Goal: Task Accomplishment & Management: Complete application form

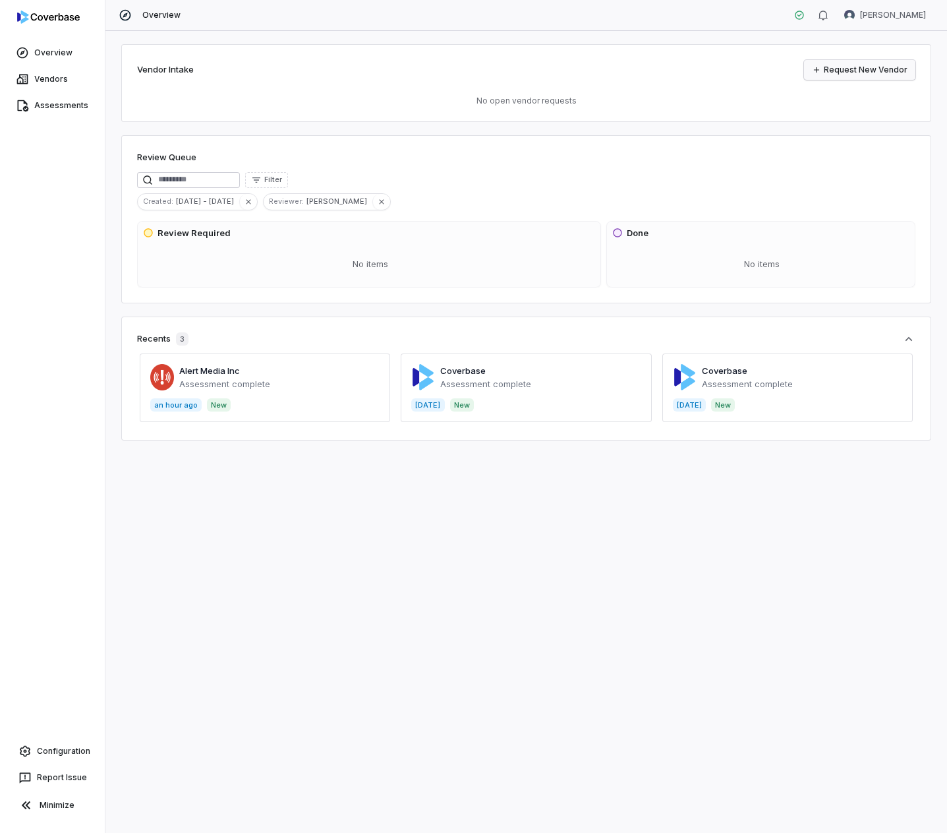
click at [835, 66] on link "Request New Vendor" at bounding box center [859, 70] width 111 height 20
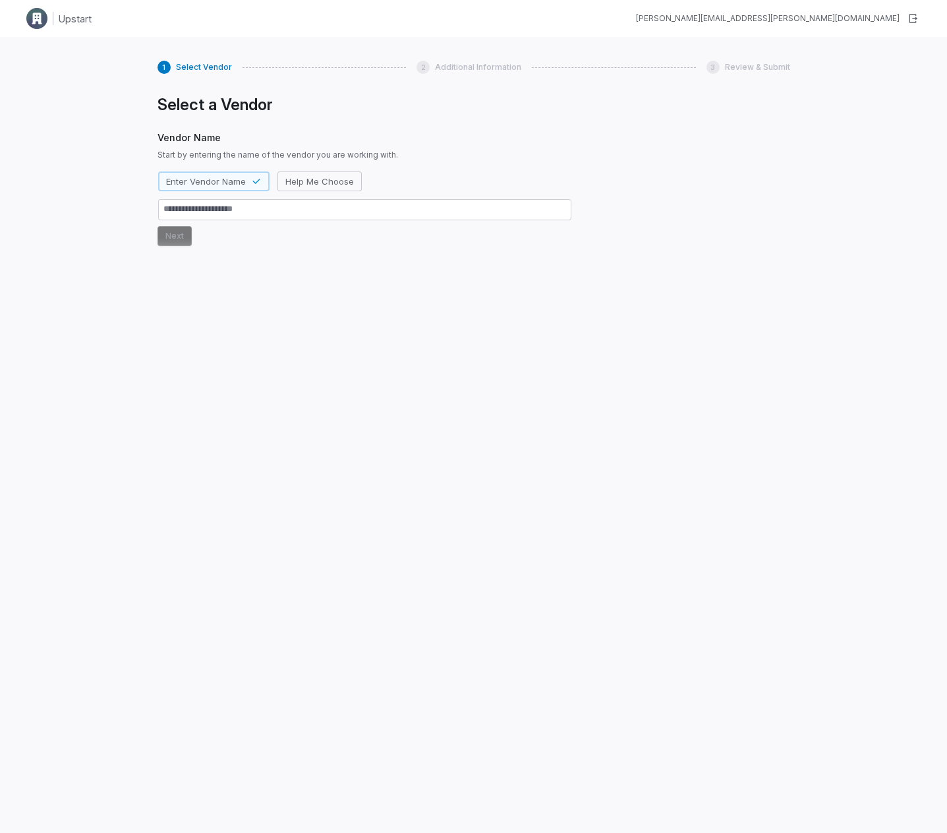
click at [211, 214] on textarea at bounding box center [364, 209] width 413 height 21
type textarea "*"
type textarea "**"
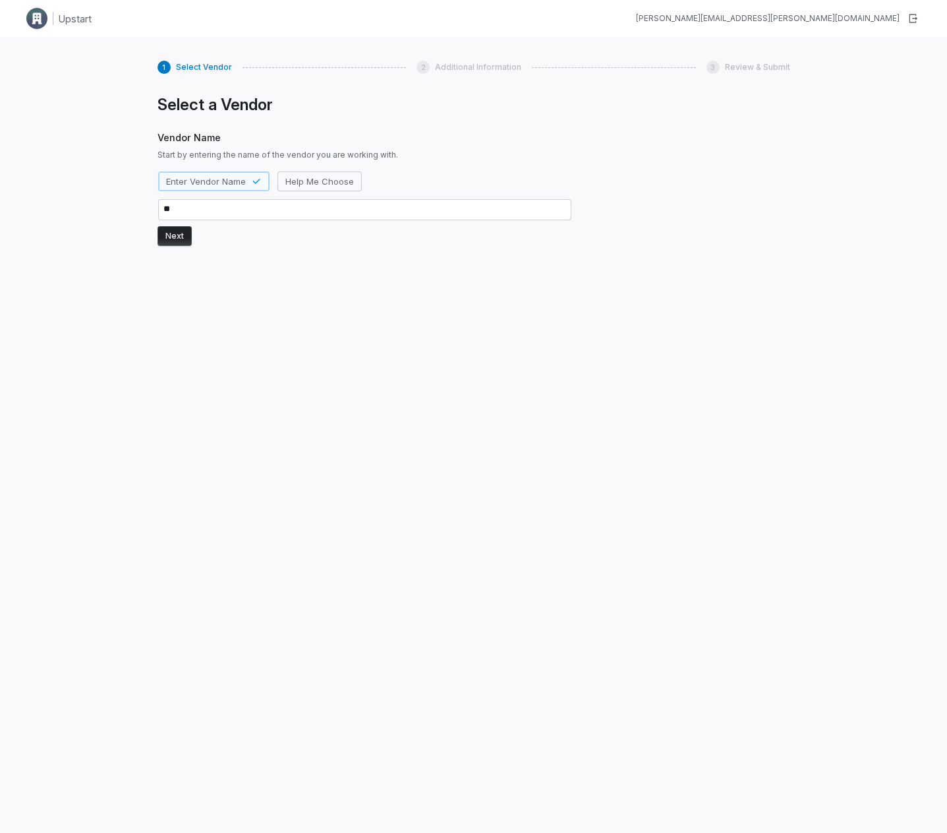
type textarea "*"
type textarea "***"
type textarea "*"
type textarea "***"
type textarea "*"
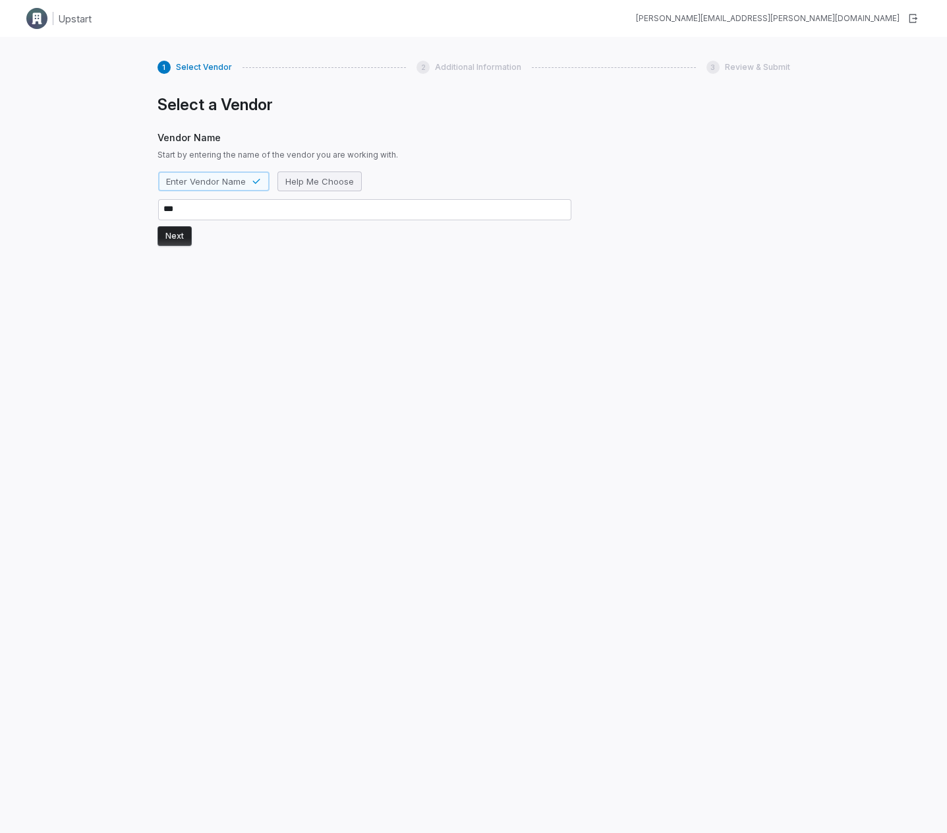
type textarea "***"
click at [347, 185] on span "Help Me Choose" at bounding box center [319, 181] width 69 height 12
type textarea "*"
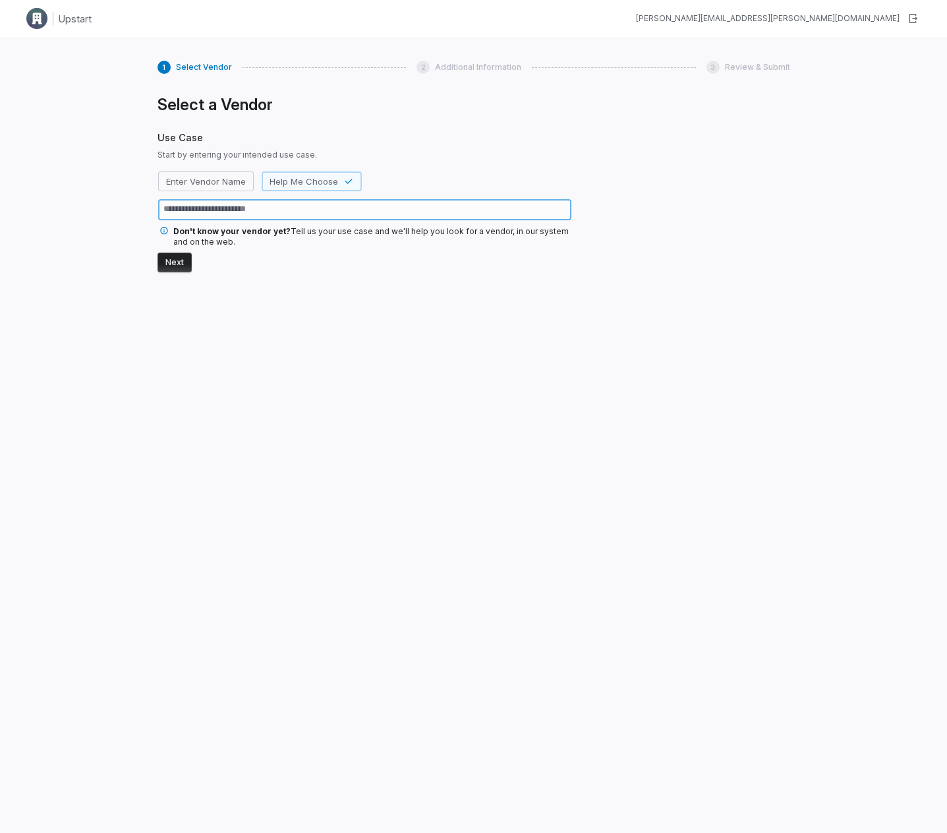
click at [291, 210] on textarea at bounding box center [364, 209] width 413 height 21
click at [206, 197] on div "Enter Vendor Name Help Me Choose" at bounding box center [365, 196] width 415 height 50
click at [208, 185] on span "Enter Vendor Name" at bounding box center [206, 181] width 80 height 12
type textarea "*"
type textarea "***"
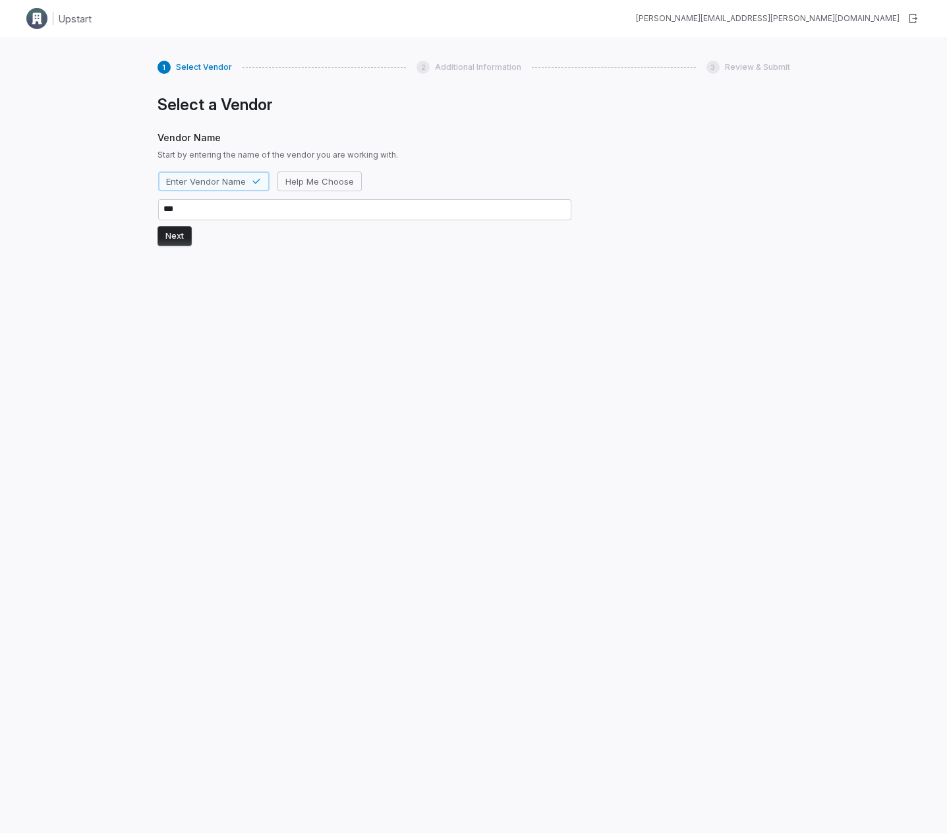
click at [168, 238] on button "Next" at bounding box center [175, 236] width 34 height 20
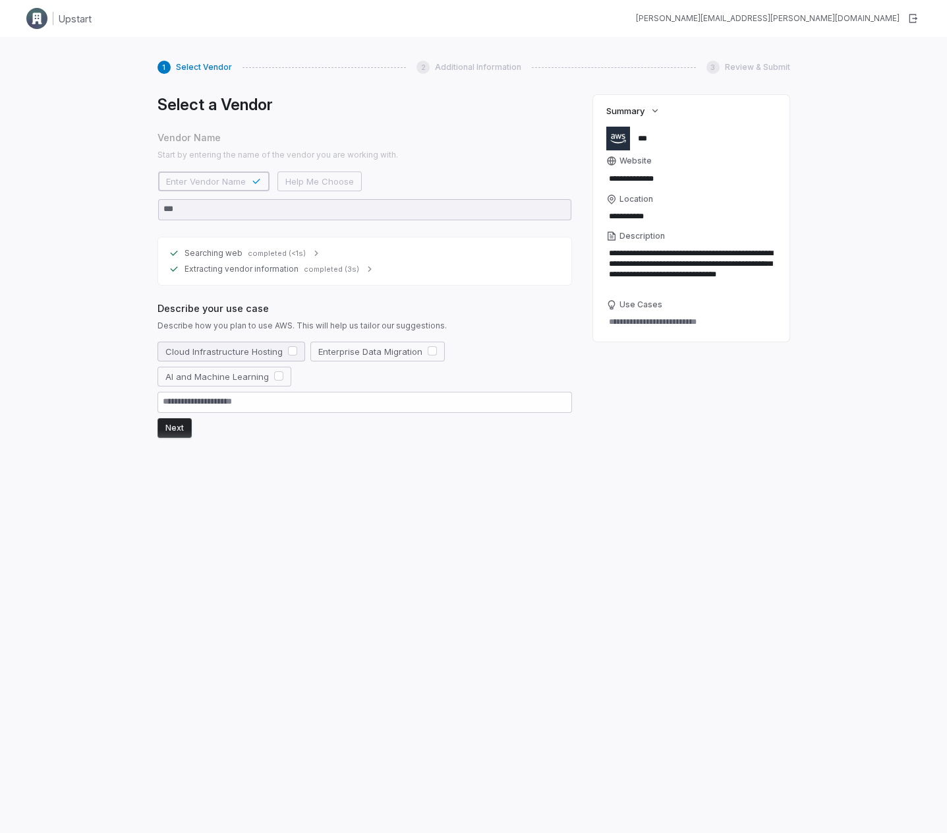
click at [239, 354] on button "Cloud Infrastructure Hosting" at bounding box center [232, 352] width 148 height 20
click at [179, 433] on button "Next" at bounding box center [175, 428] width 34 height 20
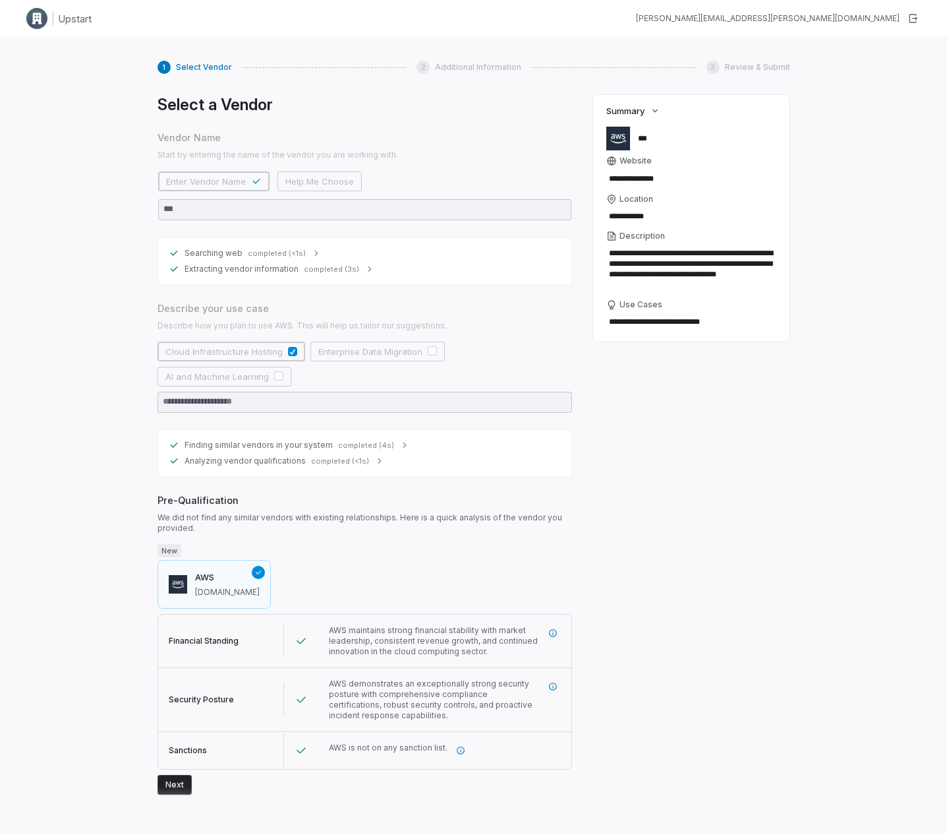
click at [211, 460] on h3 "AWS" at bounding box center [227, 577] width 65 height 13
click at [195, 61] on div "1 Select Vendor" at bounding box center [195, 67] width 75 height 13
click at [193, 63] on span "Select Vendor" at bounding box center [204, 67] width 56 height 11
click at [178, 460] on button "Next" at bounding box center [175, 785] width 34 height 20
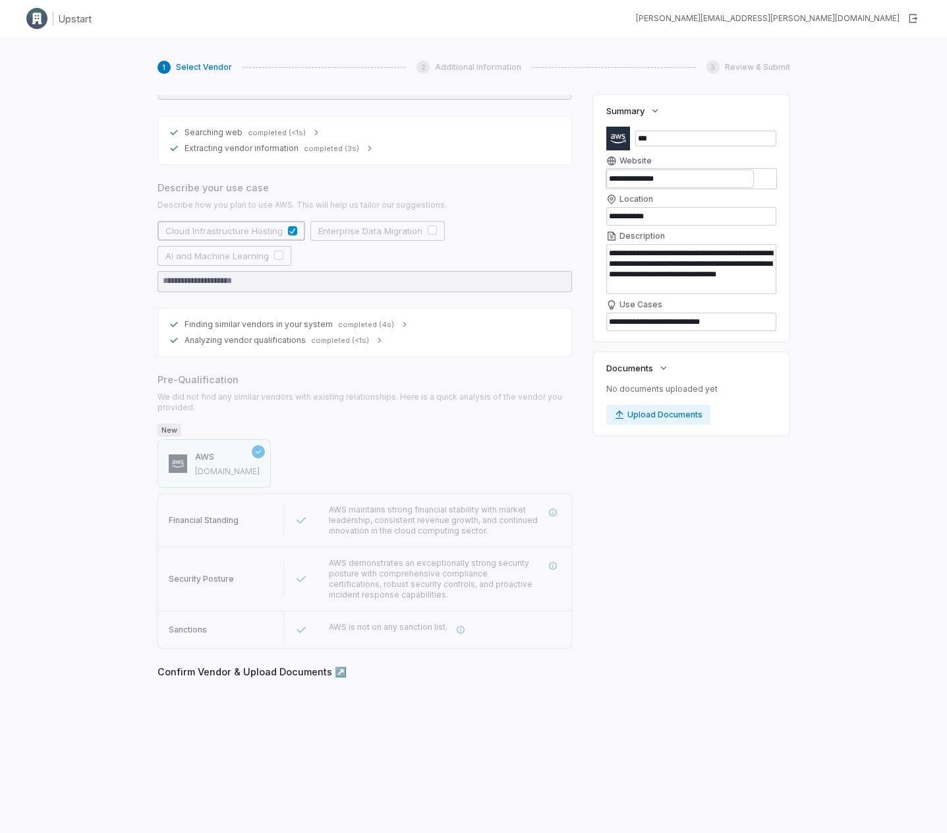
scroll to position [121, 0]
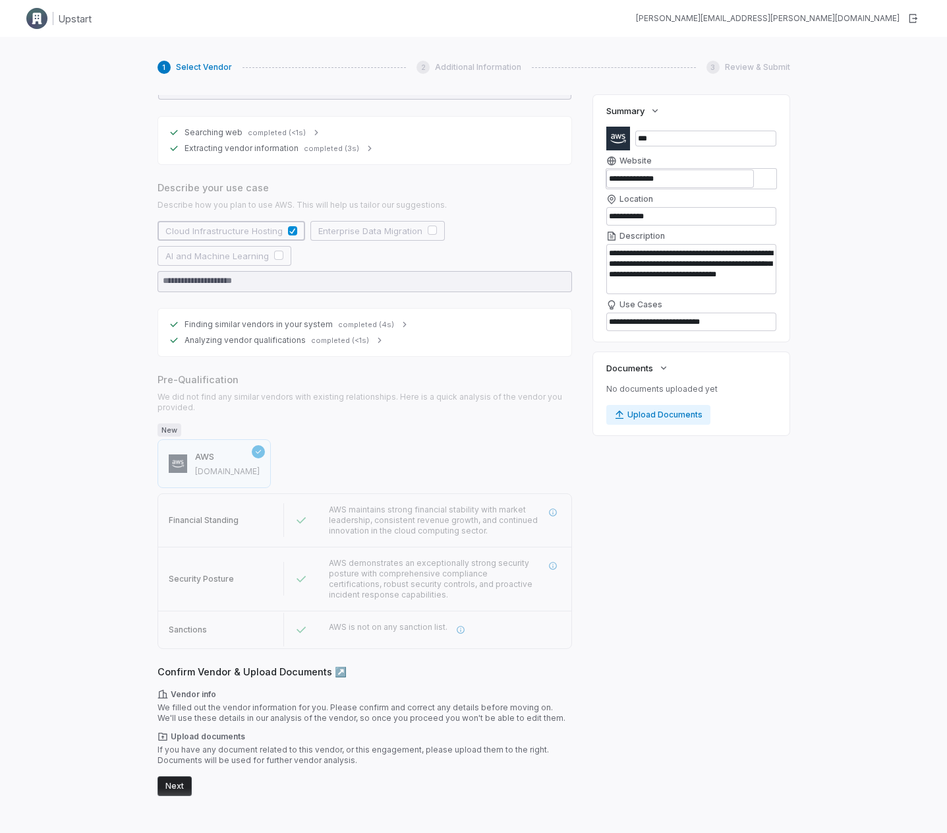
click at [169, 460] on button "Next" at bounding box center [175, 786] width 34 height 20
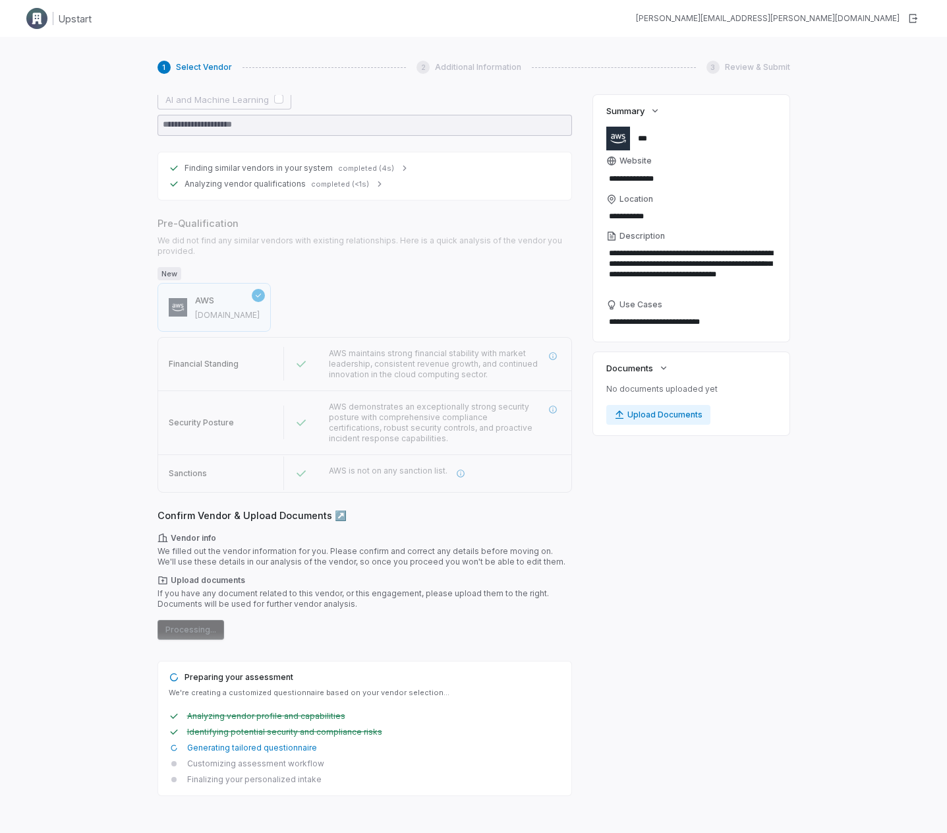
scroll to position [0, 0]
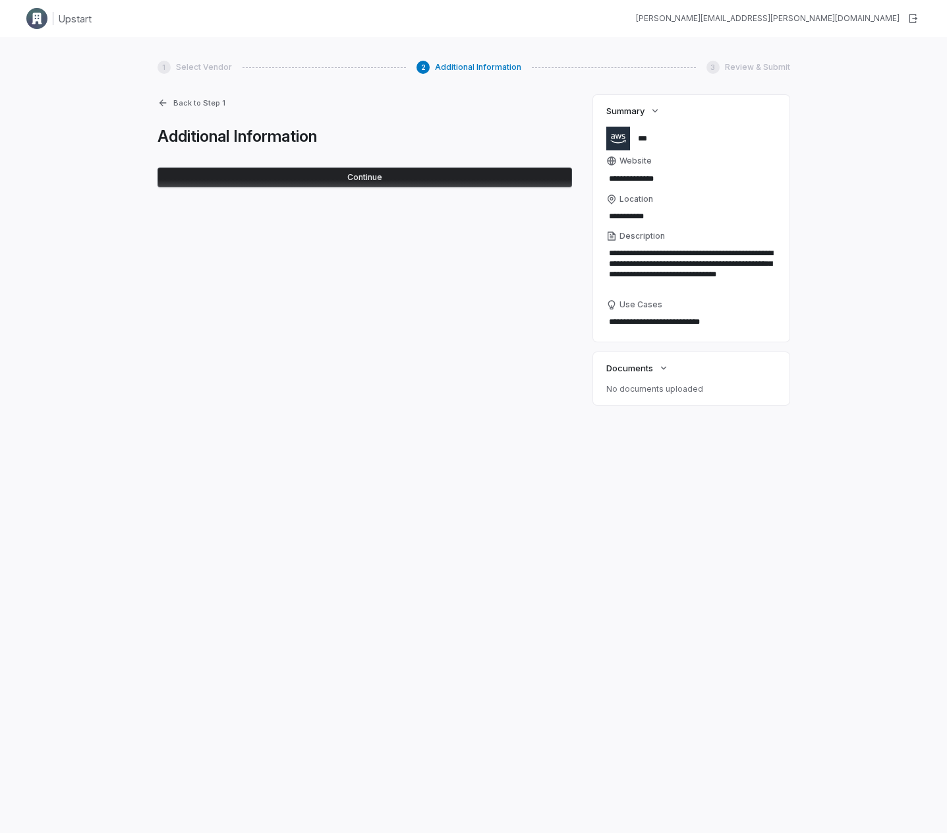
click at [361, 180] on button "Continue" at bounding box center [365, 177] width 415 height 20
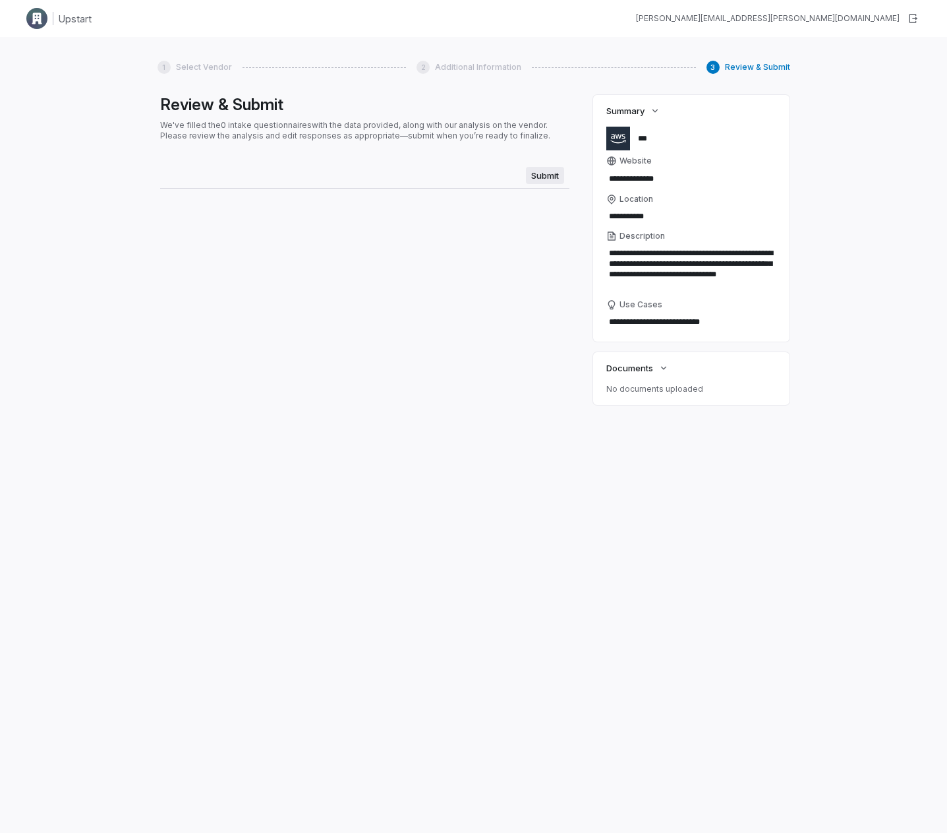
click at [552, 179] on span "Submit" at bounding box center [545, 175] width 38 height 17
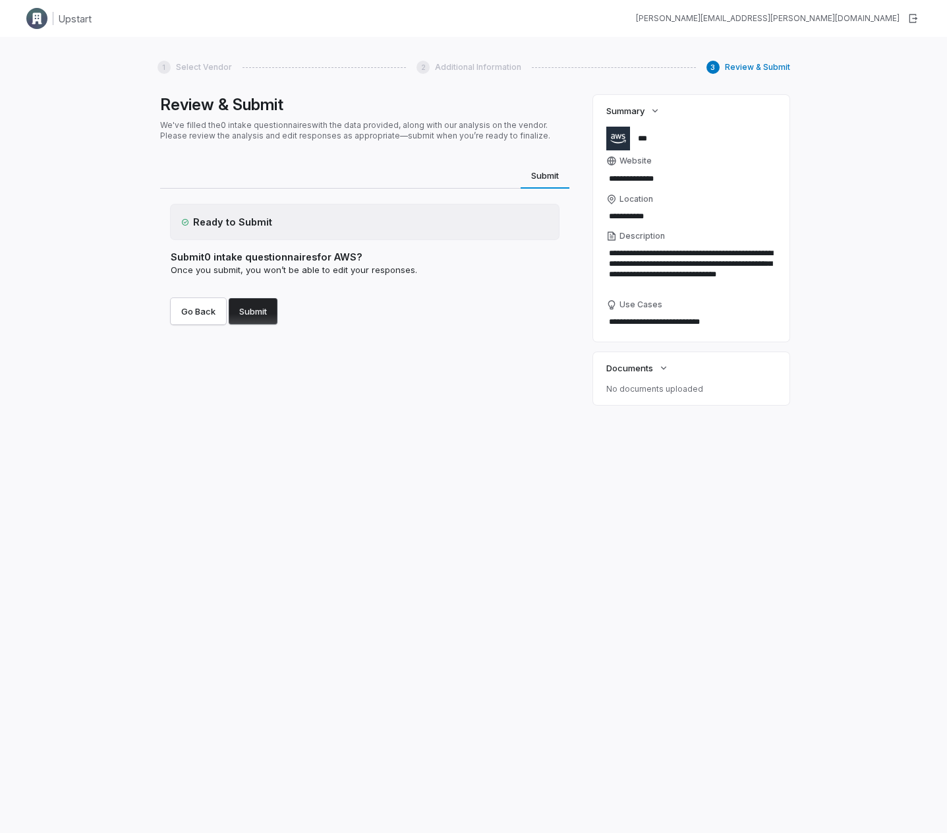
click at [253, 318] on button "Submit" at bounding box center [253, 311] width 49 height 26
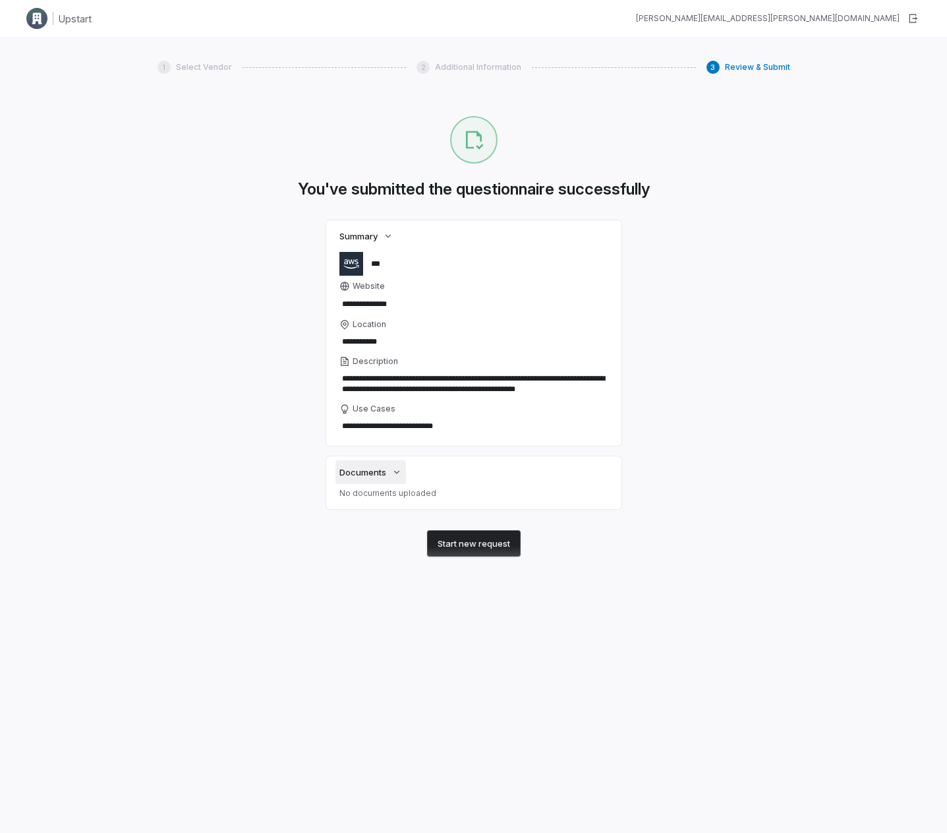
click at [394, 460] on icon "button" at bounding box center [397, 472] width 11 height 11
click at [403, 460] on p "No documents uploaded" at bounding box center [474, 493] width 269 height 11
click at [36, 22] on img at bounding box center [36, 18] width 21 height 21
click at [466, 460] on button "Start new request" at bounding box center [474, 543] width 94 height 26
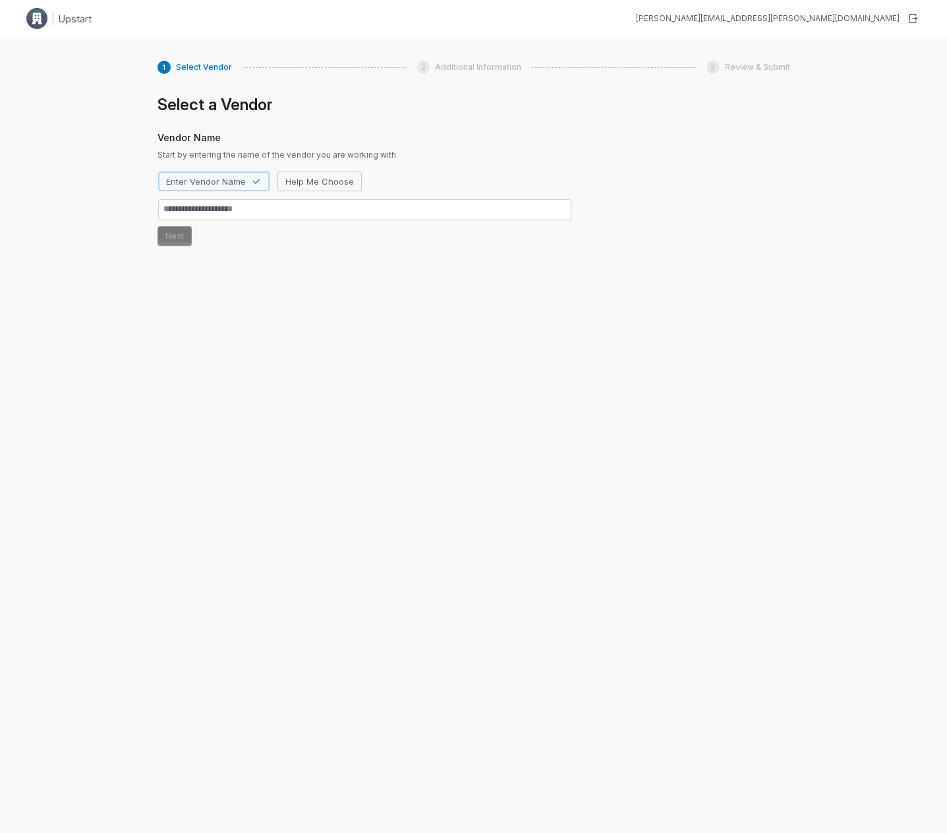
type textarea "*"
click at [45, 17] on img at bounding box center [36, 18] width 21 height 21
click at [850, 16] on div "[PERSON_NAME][EMAIL_ADDRESS][PERSON_NAME][DOMAIN_NAME]" at bounding box center [768, 18] width 264 height 11
click at [920, 20] on button "button" at bounding box center [913, 19] width 24 height 24
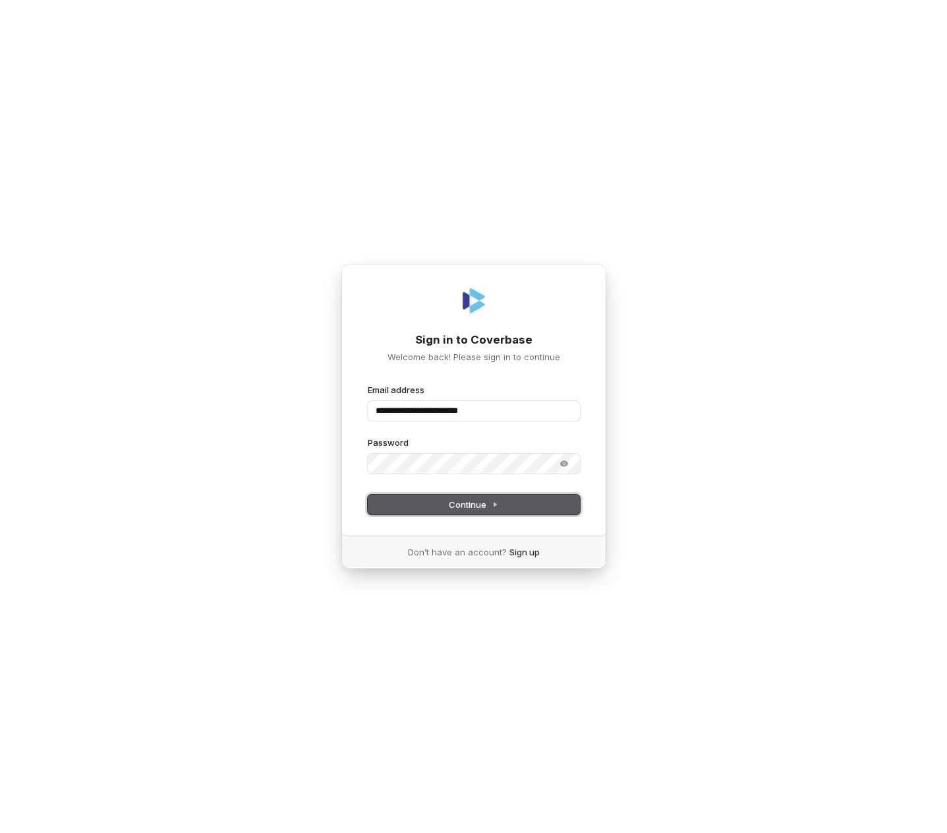
click at [454, 502] on span "Continue" at bounding box center [473, 504] width 49 height 12
type input "**********"
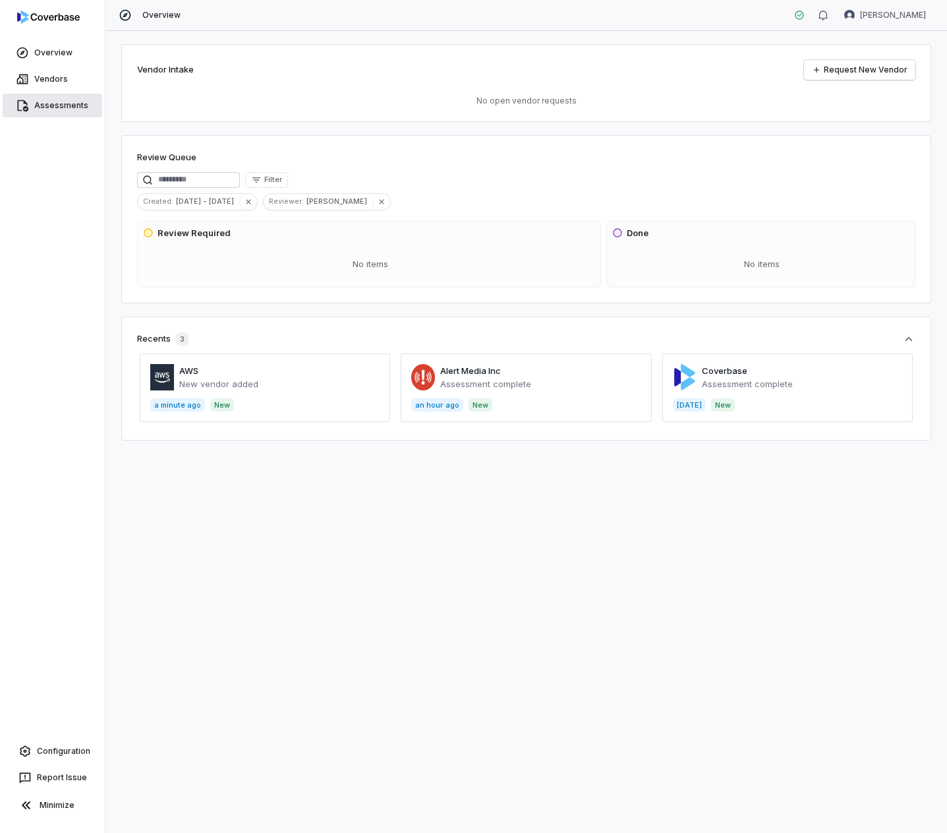
click at [43, 104] on span "Assessments" at bounding box center [61, 105] width 54 height 11
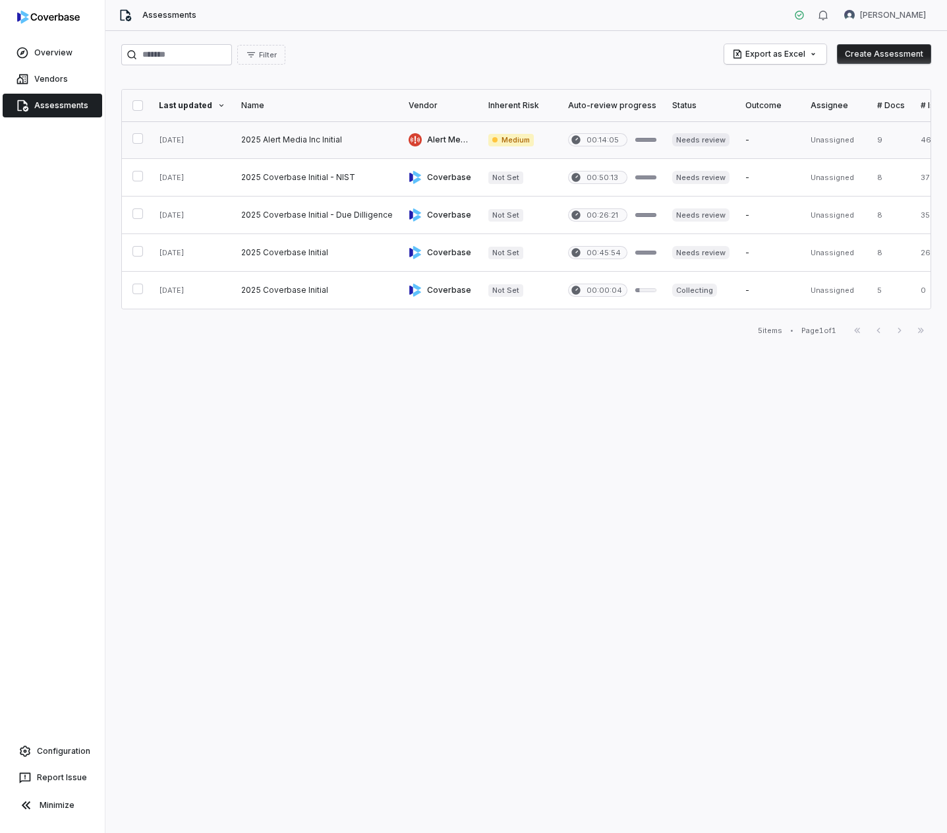
click at [430, 140] on link at bounding box center [441, 139] width 80 height 37
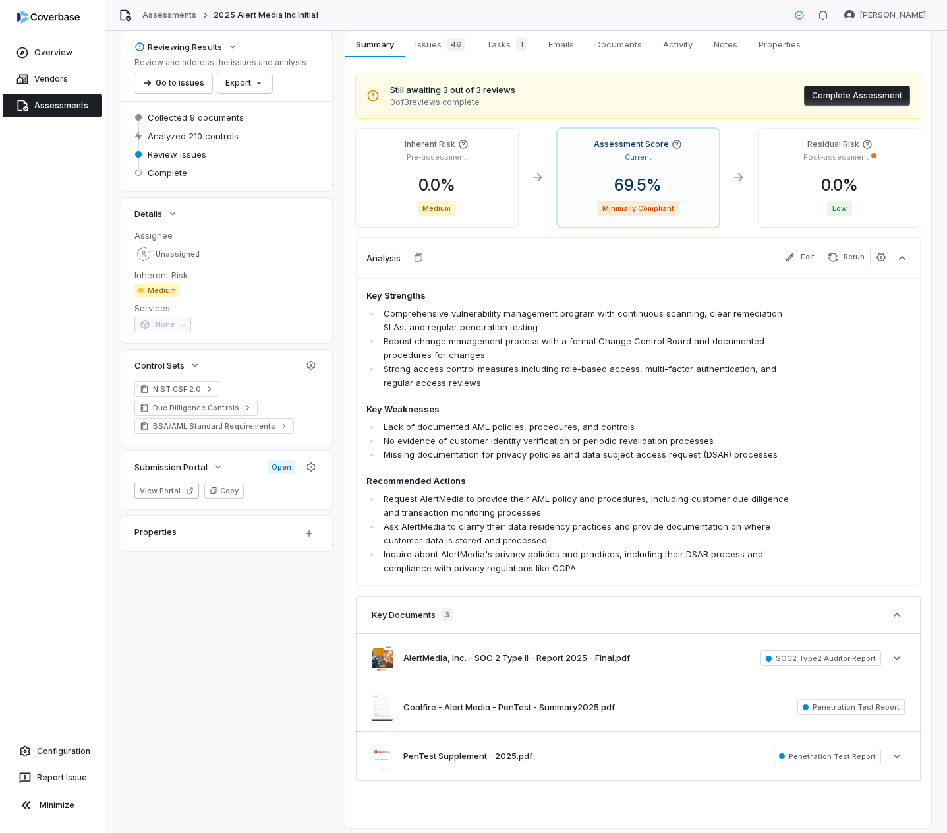
scroll to position [65, 0]
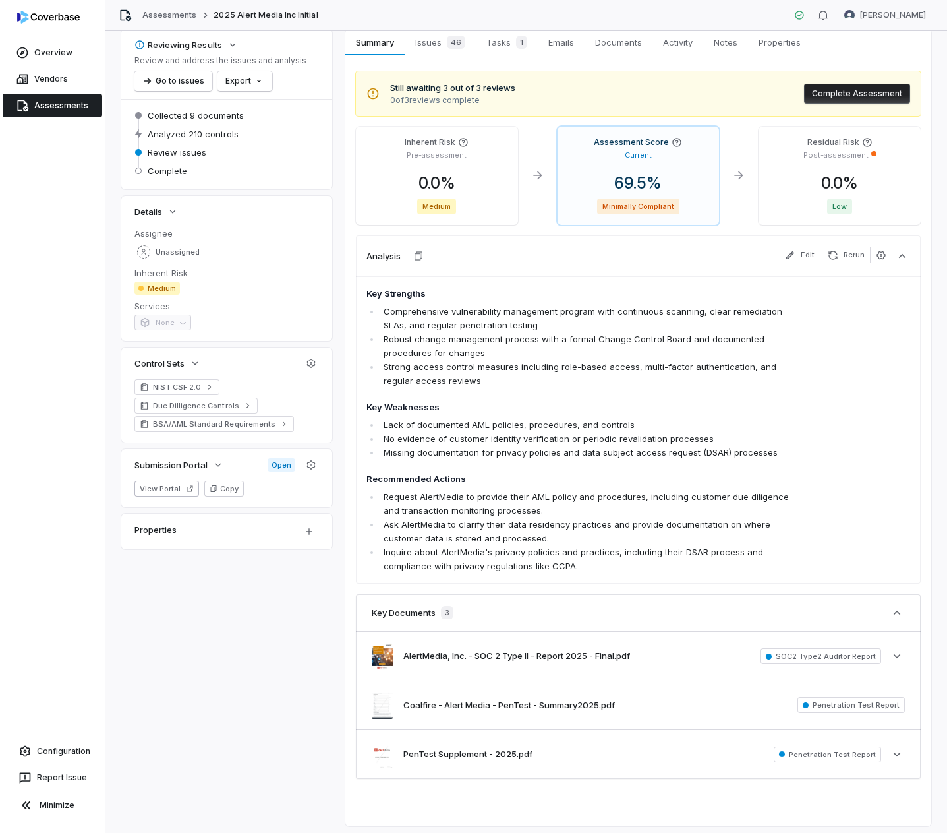
click at [47, 104] on span "Assessments" at bounding box center [61, 105] width 54 height 11
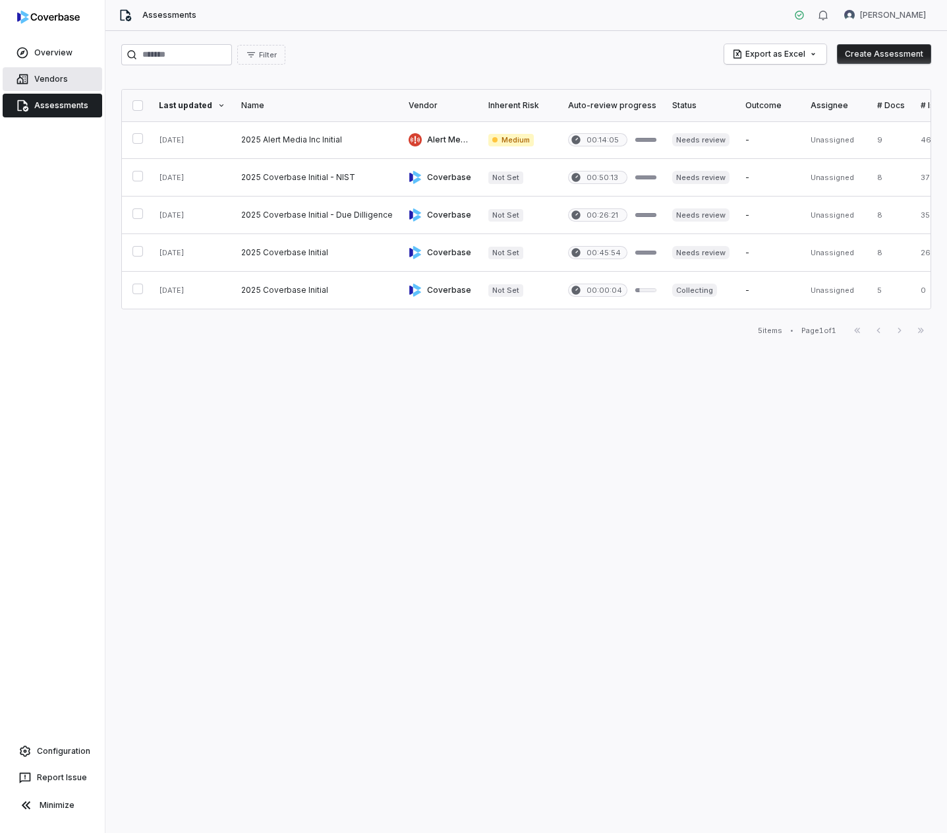
click at [49, 80] on span "Vendors" at bounding box center [51, 79] width 34 height 11
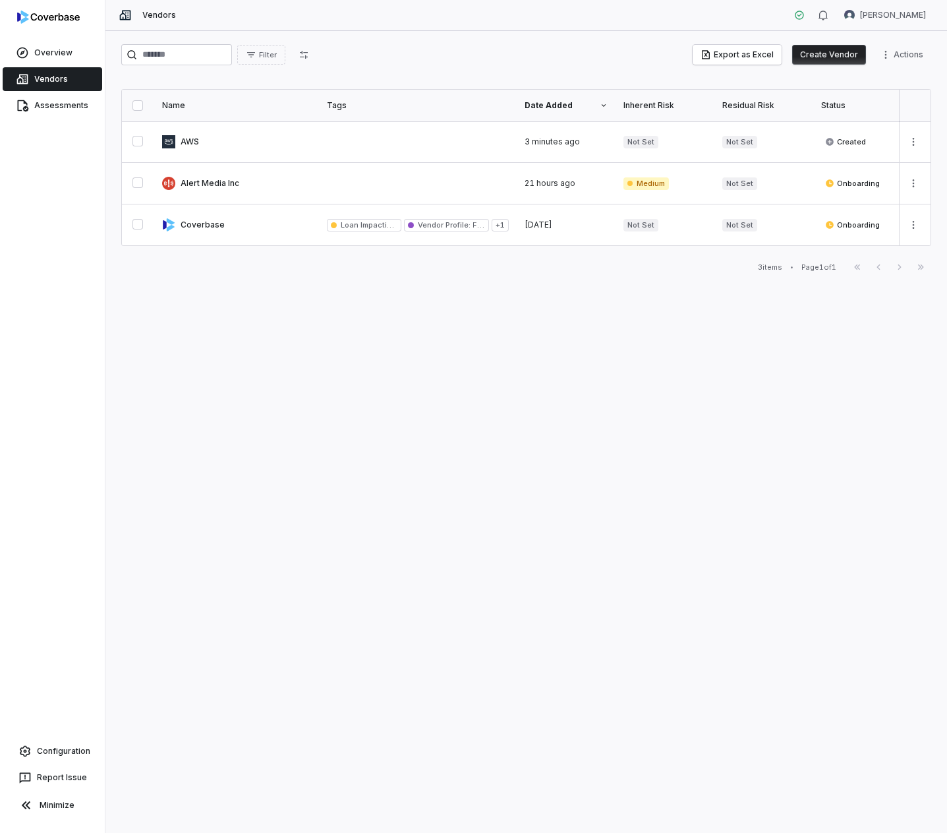
click at [825, 56] on button "Create Vendor" at bounding box center [830, 55] width 74 height 20
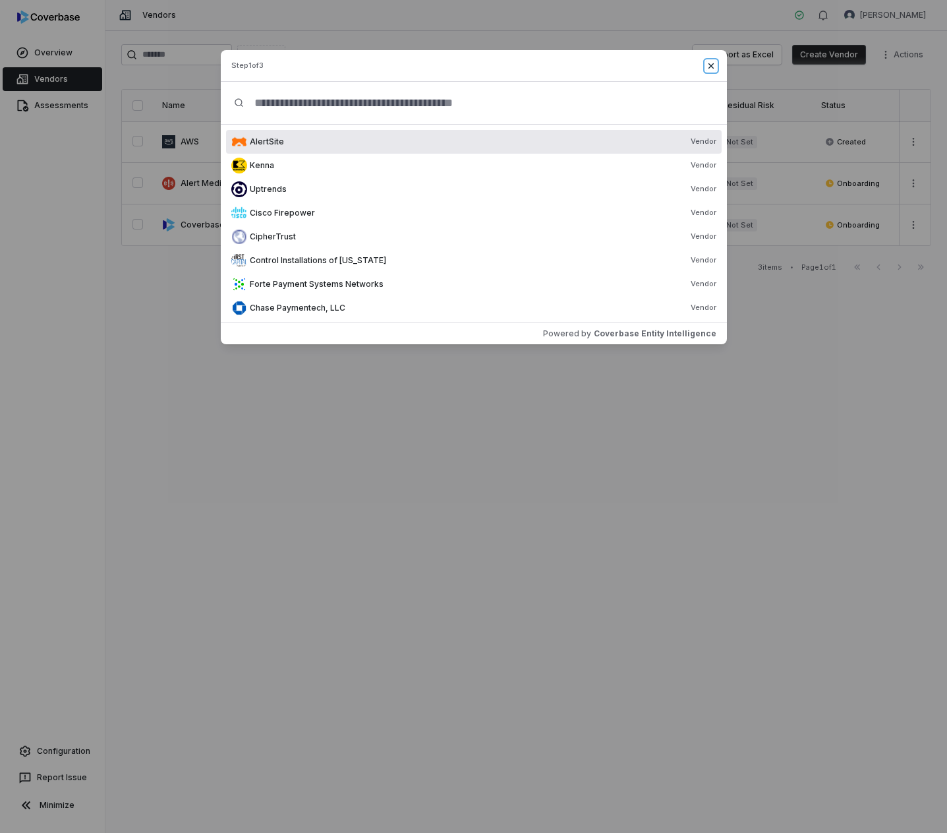
click at [709, 68] on icon "button" at bounding box center [711, 66] width 11 height 11
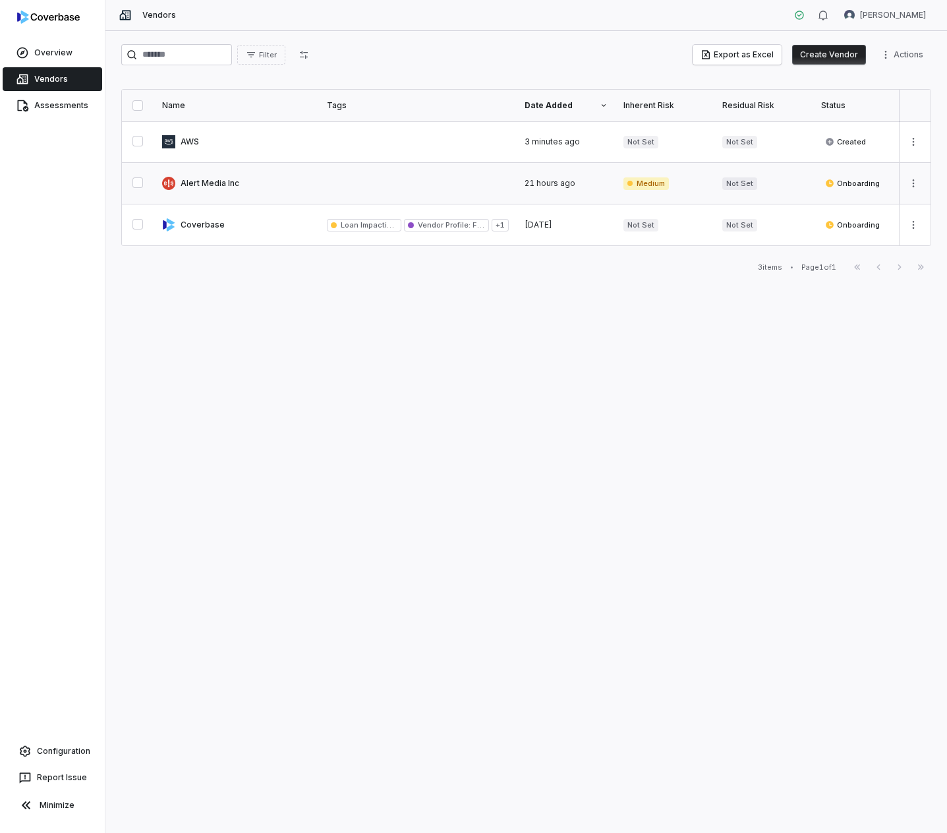
click at [240, 179] on link at bounding box center [236, 183] width 165 height 41
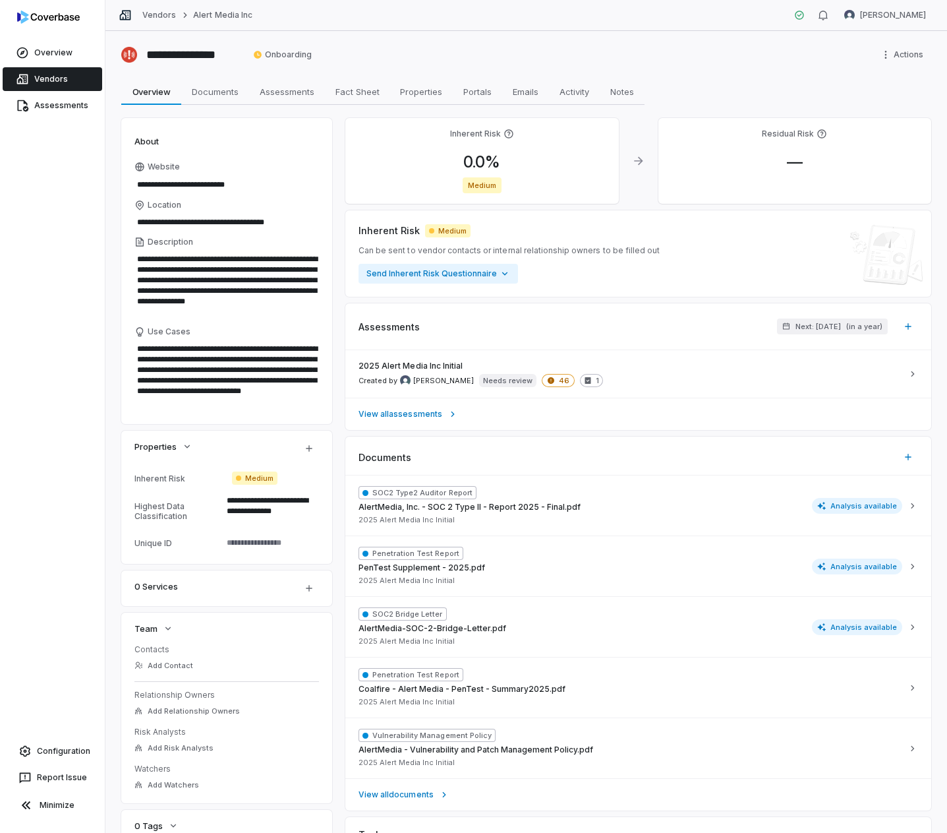
scroll to position [1, 0]
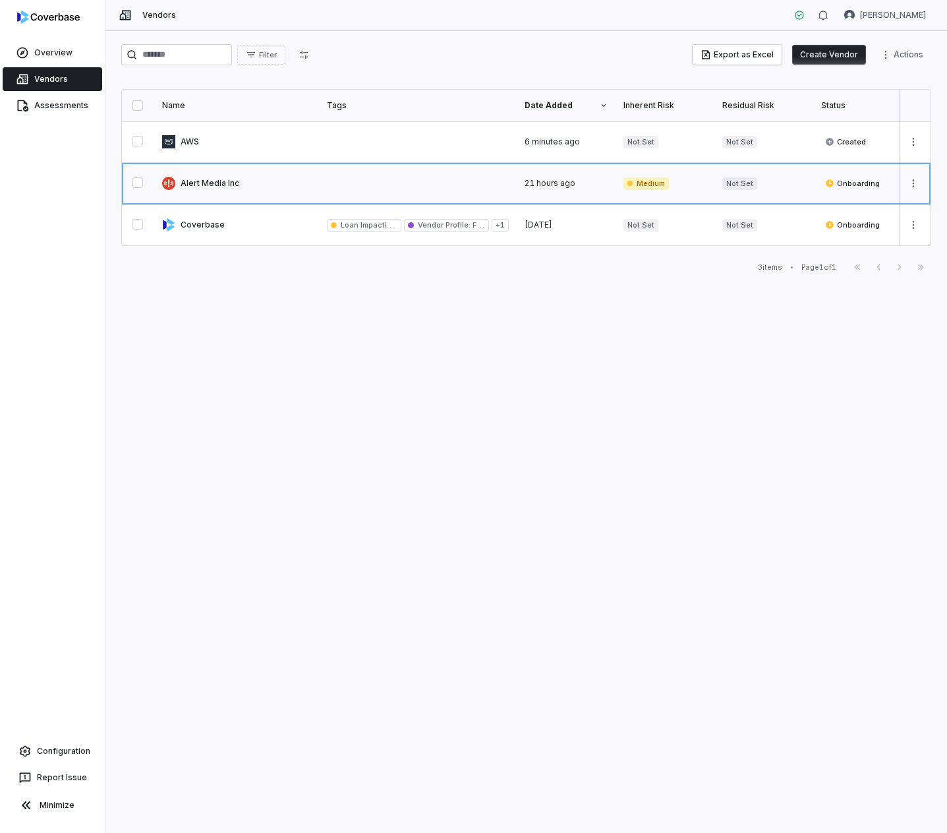
click at [246, 191] on link at bounding box center [236, 183] width 165 height 41
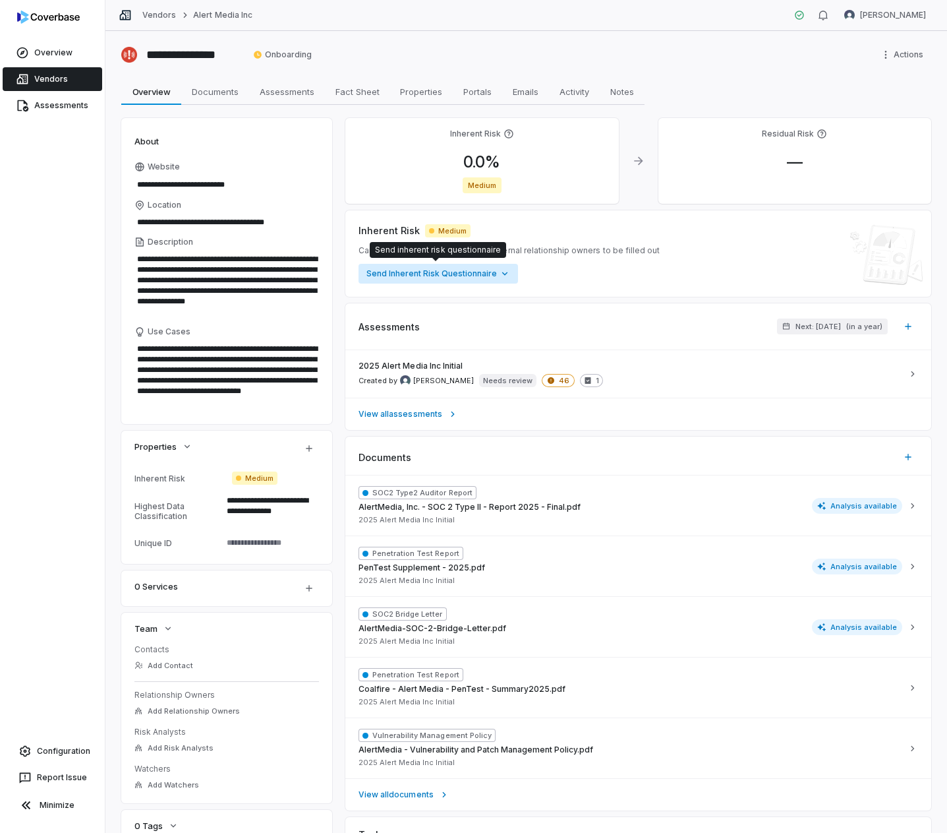
click at [491, 276] on html "**********" at bounding box center [473, 416] width 947 height 833
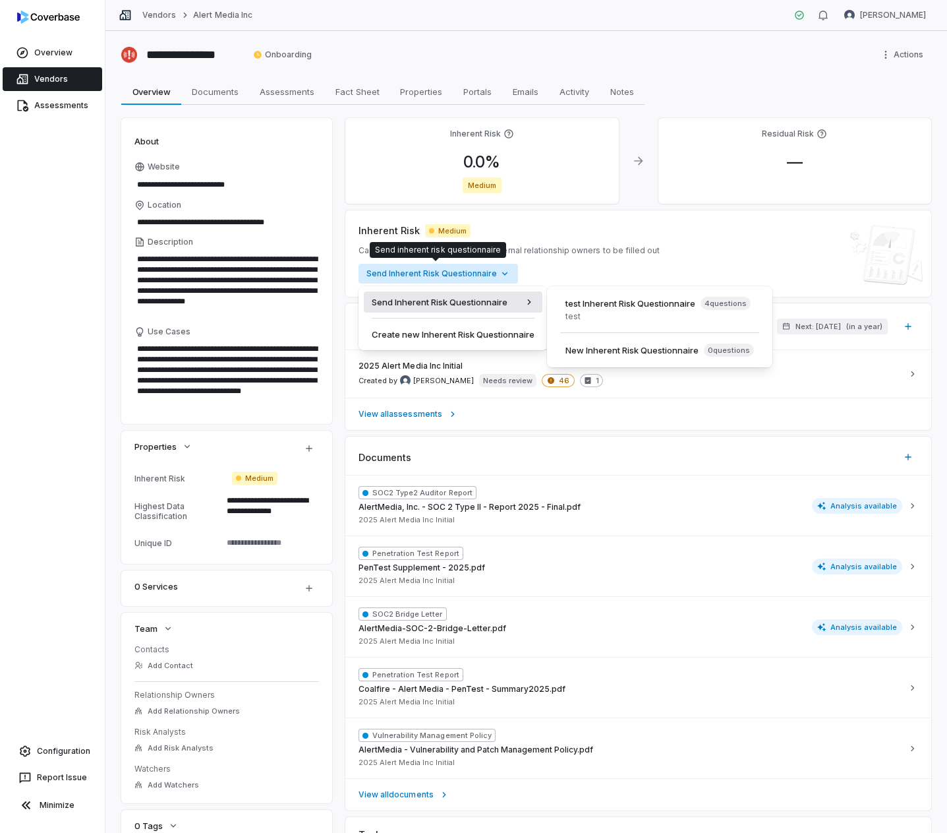
click at [735, 264] on html "**********" at bounding box center [473, 416] width 947 height 833
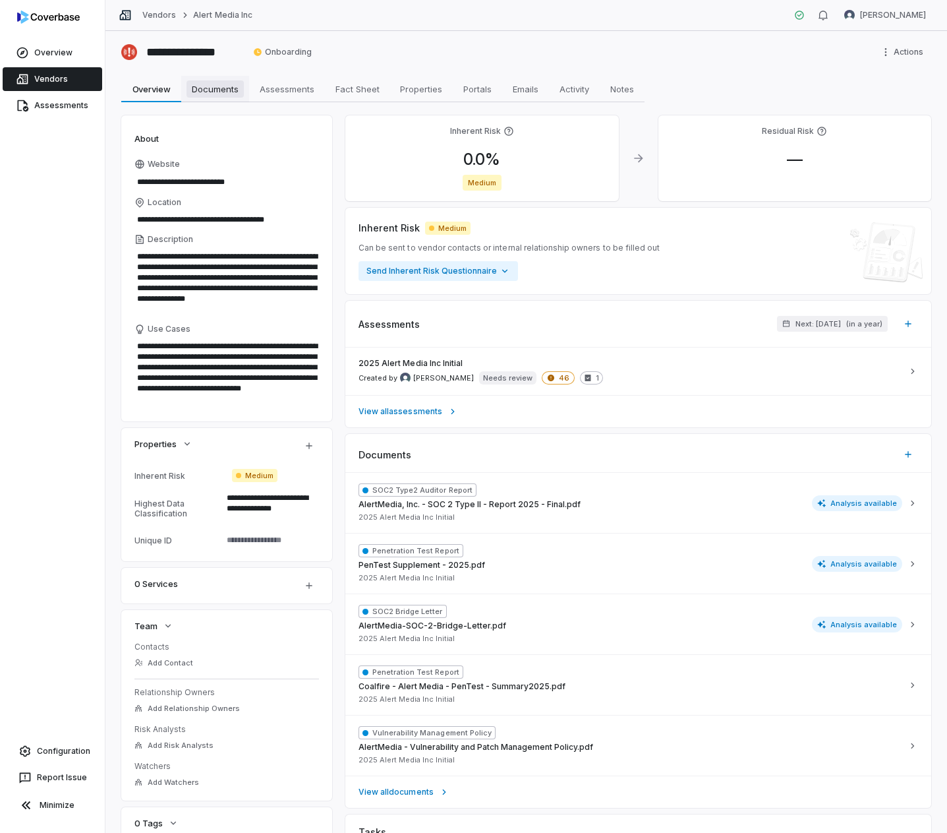
scroll to position [7, 0]
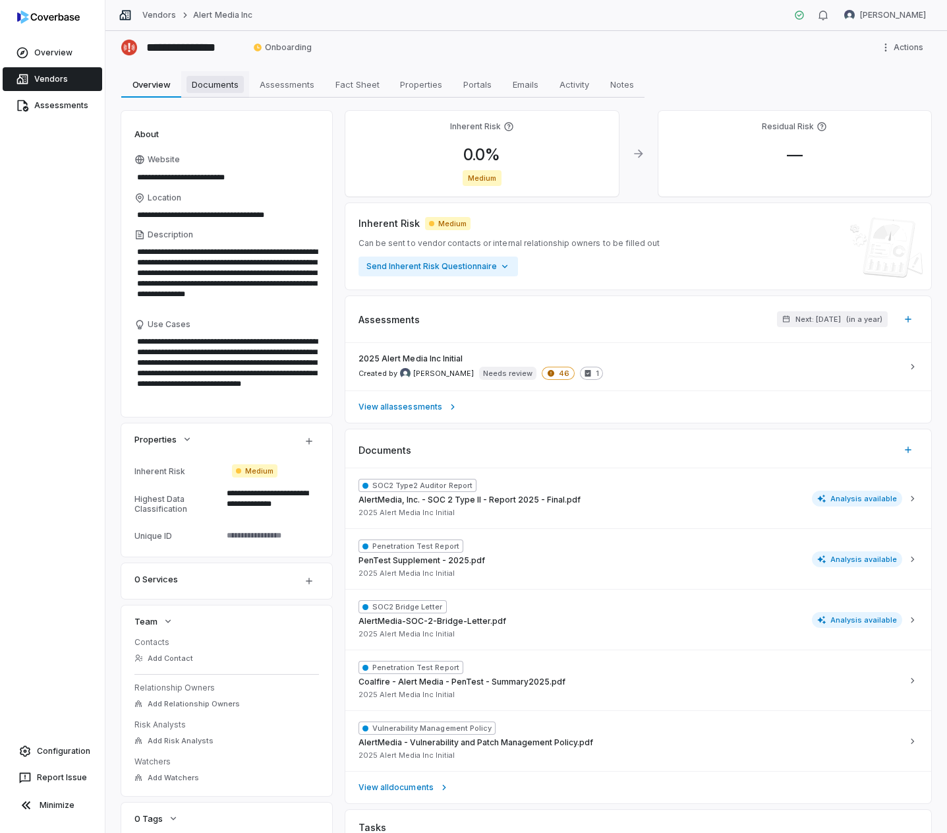
click at [223, 94] on link "Documents Documents" at bounding box center [215, 84] width 68 height 26
type textarea "*"
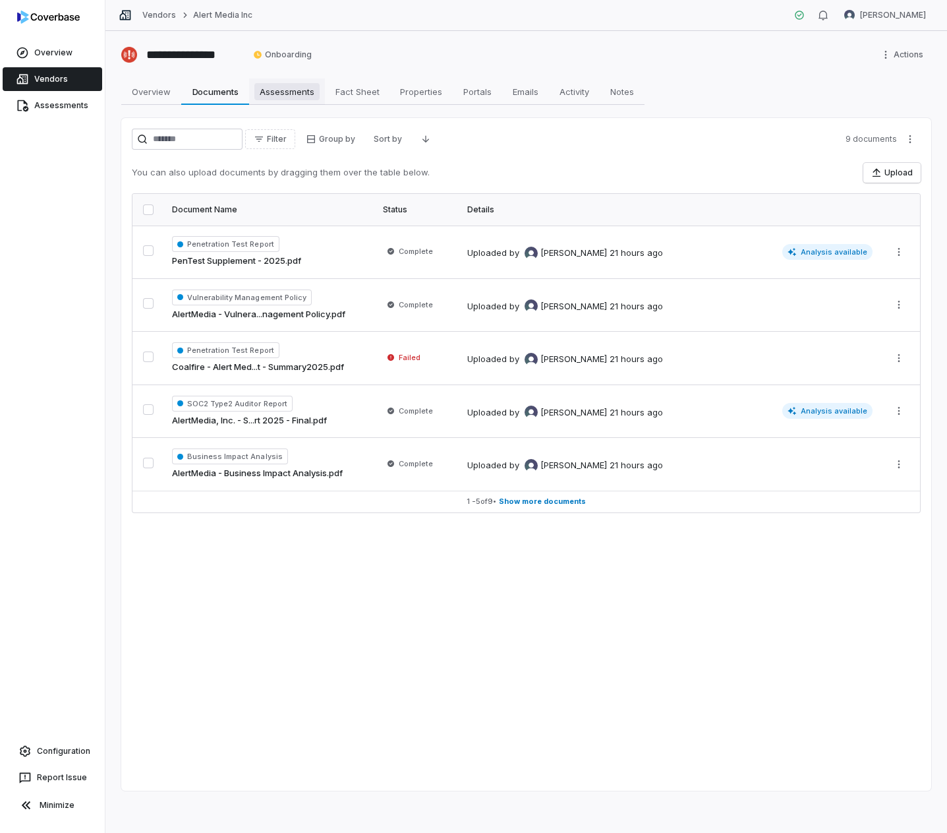
click at [274, 85] on span "Assessments" at bounding box center [286, 91] width 65 height 17
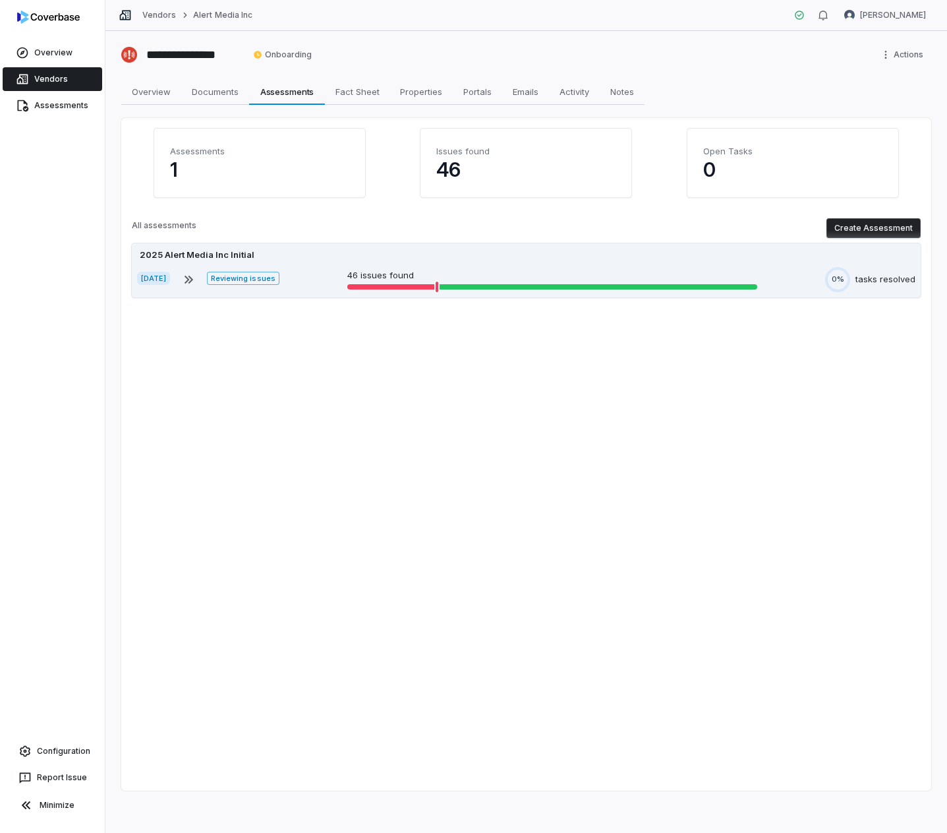
click at [634, 270] on p "46 issues found" at bounding box center [552, 275] width 411 height 13
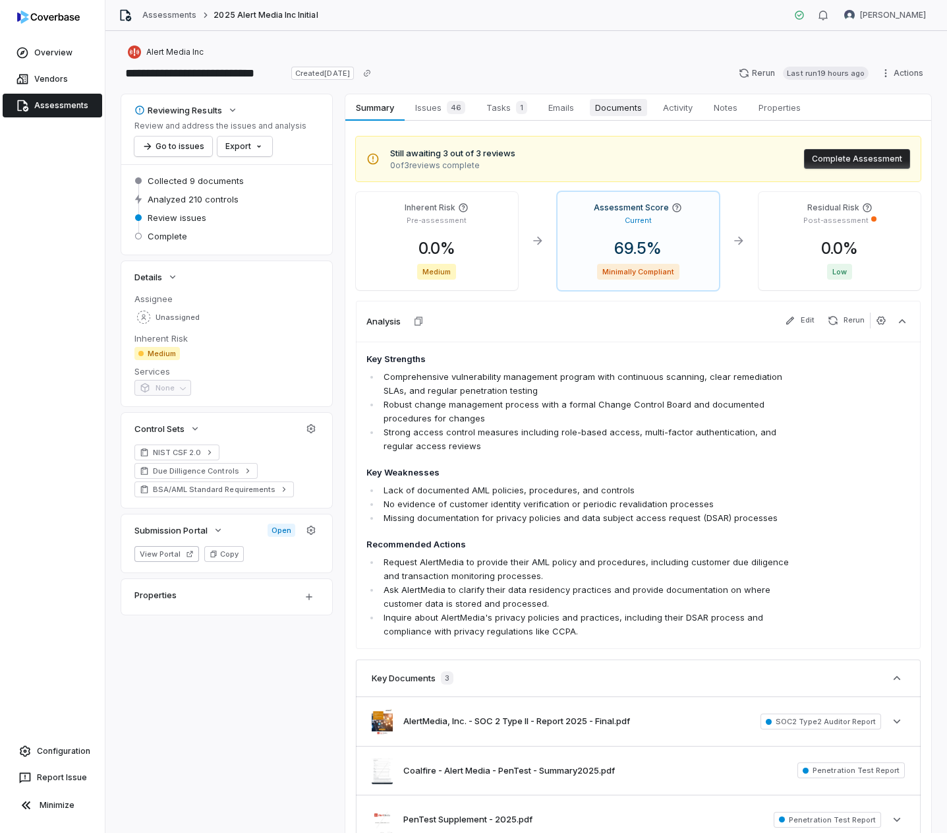
click at [634, 115] on span "Documents" at bounding box center [618, 107] width 57 height 17
